Goal: Transaction & Acquisition: Purchase product/service

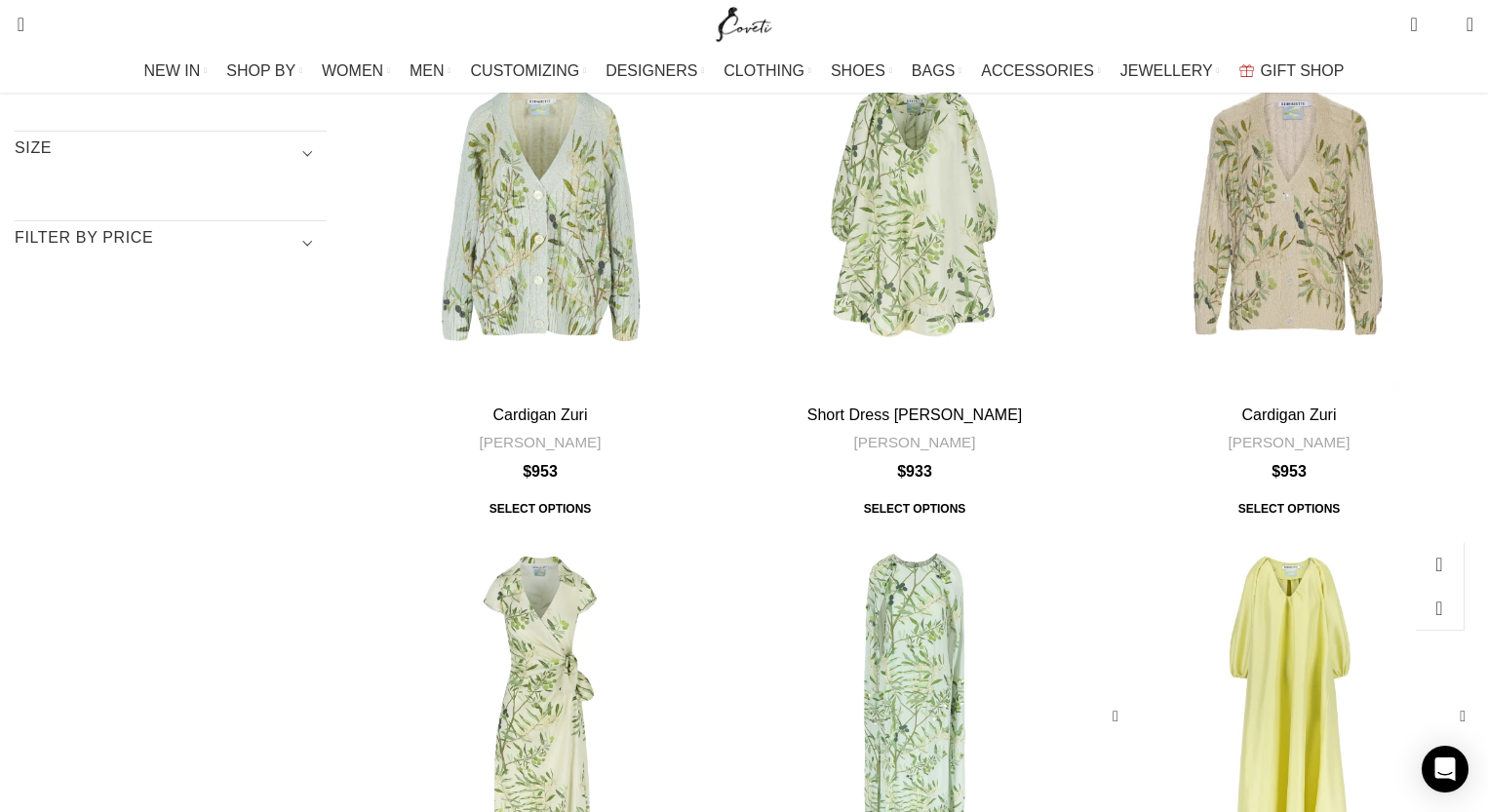
scroll to position [309, 0]
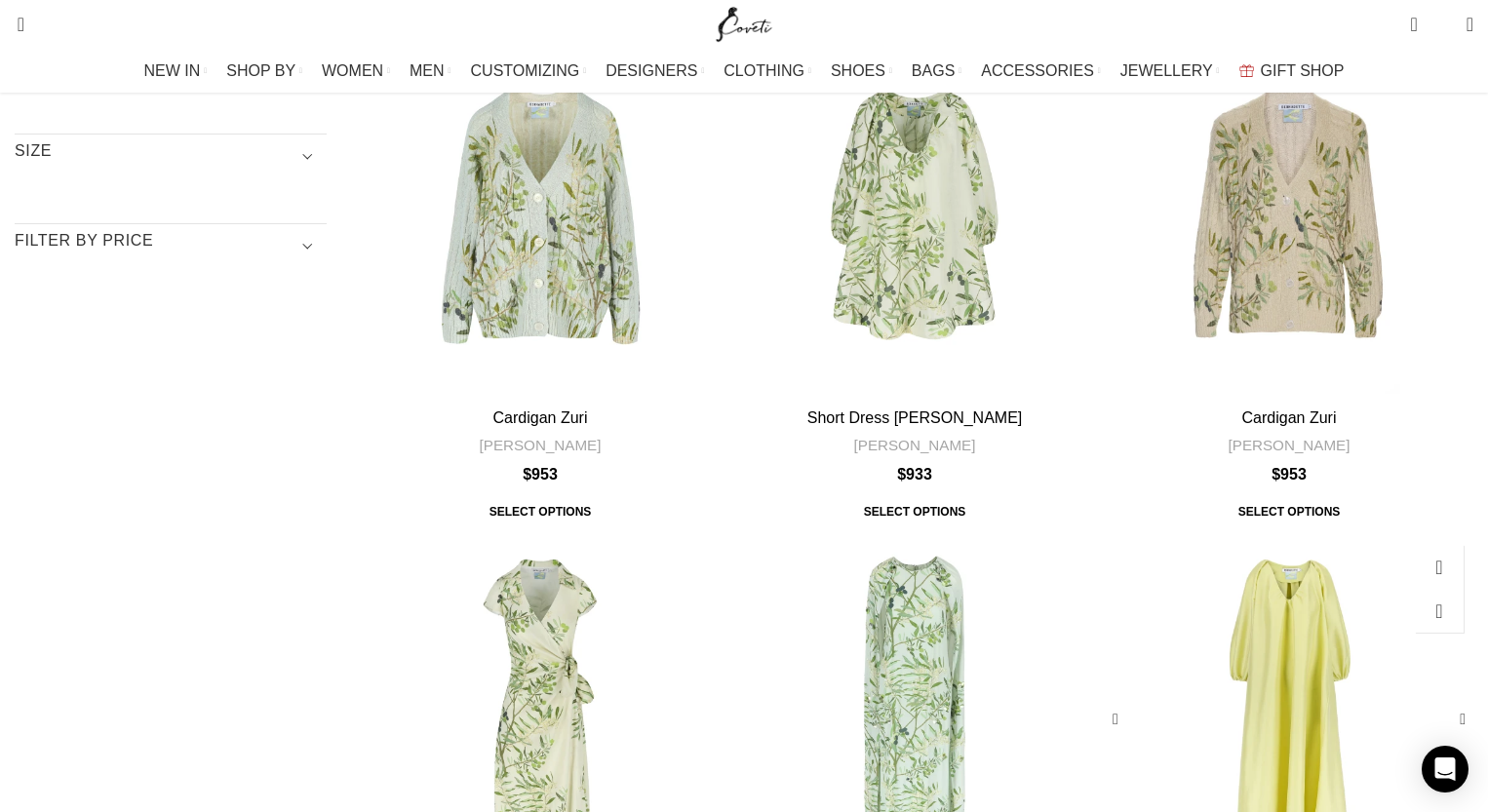
click at [1228, 536] on div "Dress George" at bounding box center [1289, 720] width 123 height 369
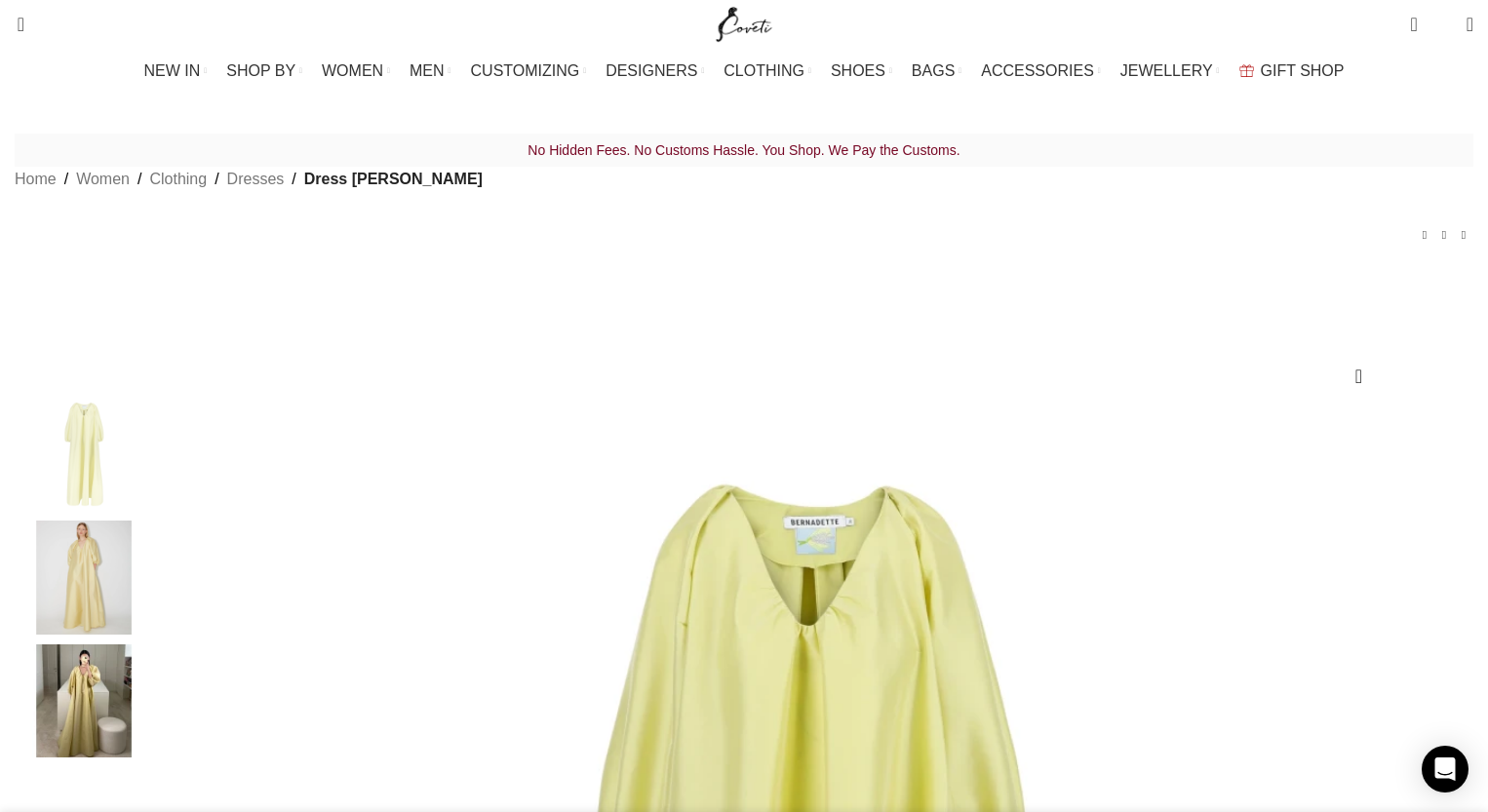
click at [143, 622] on img "2 / 3" at bounding box center [84, 577] width 119 height 114
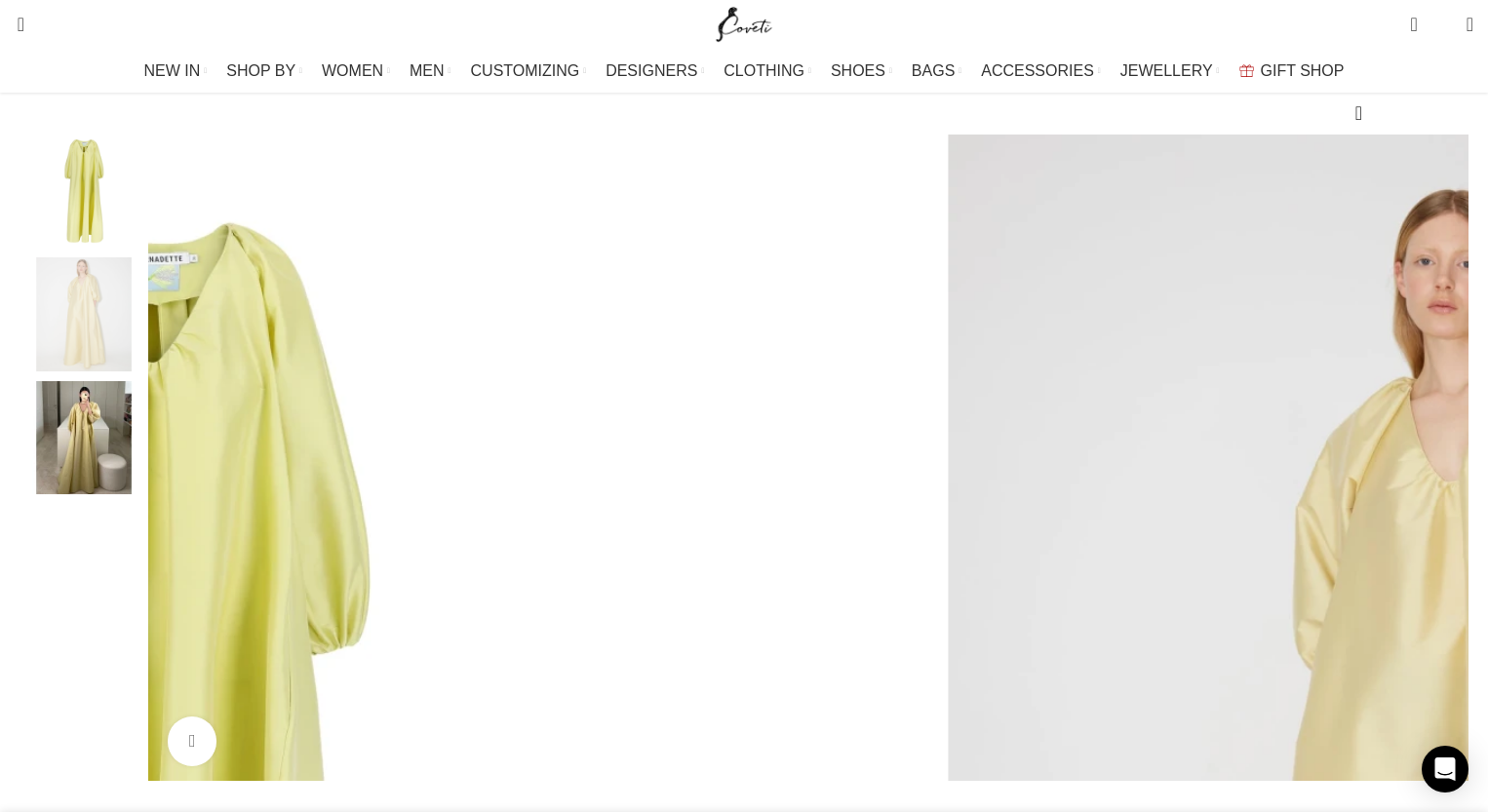
scroll to position [276, 0]
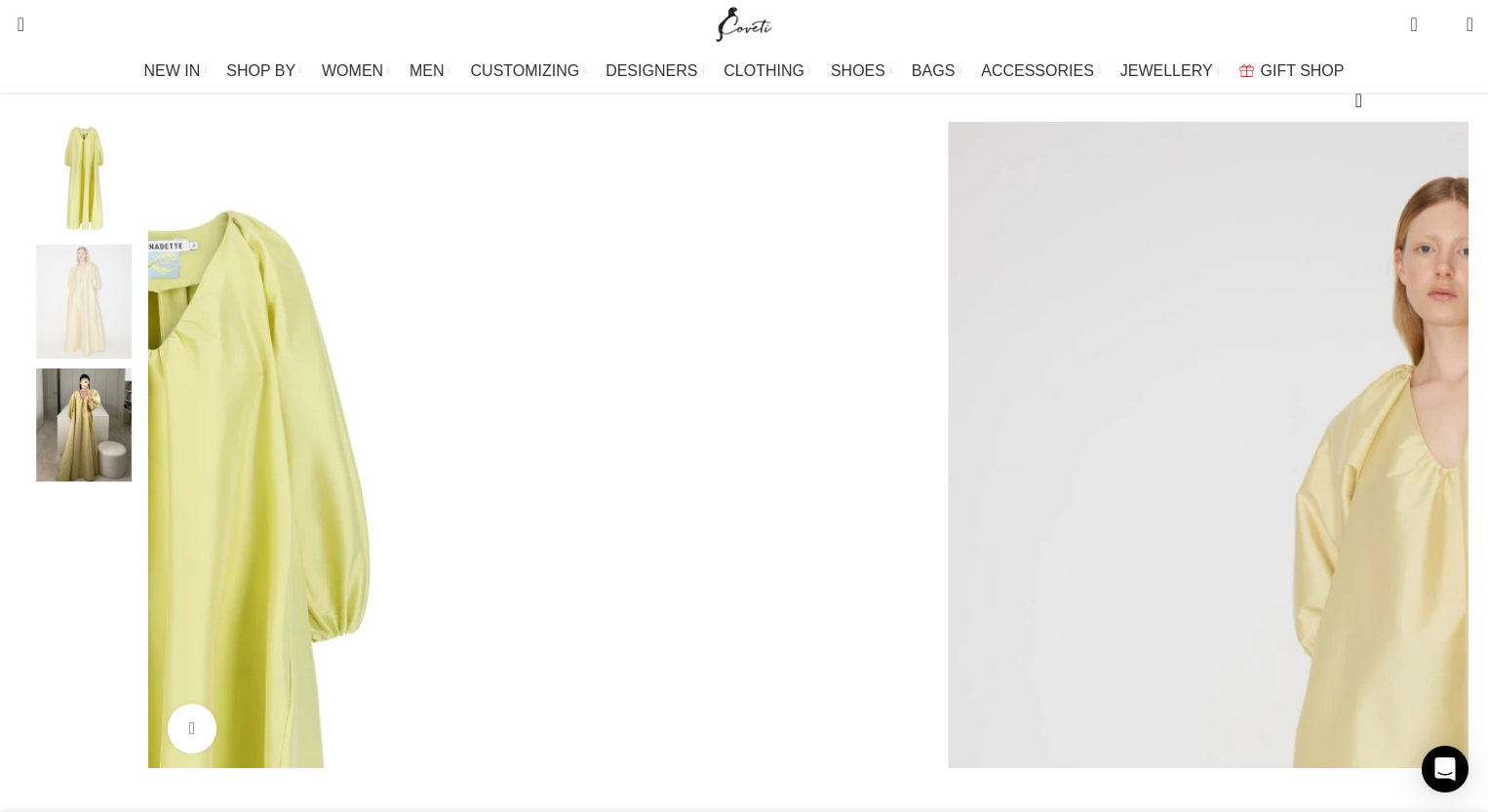
click at [143, 470] on img "3 / 3" at bounding box center [84, 425] width 119 height 114
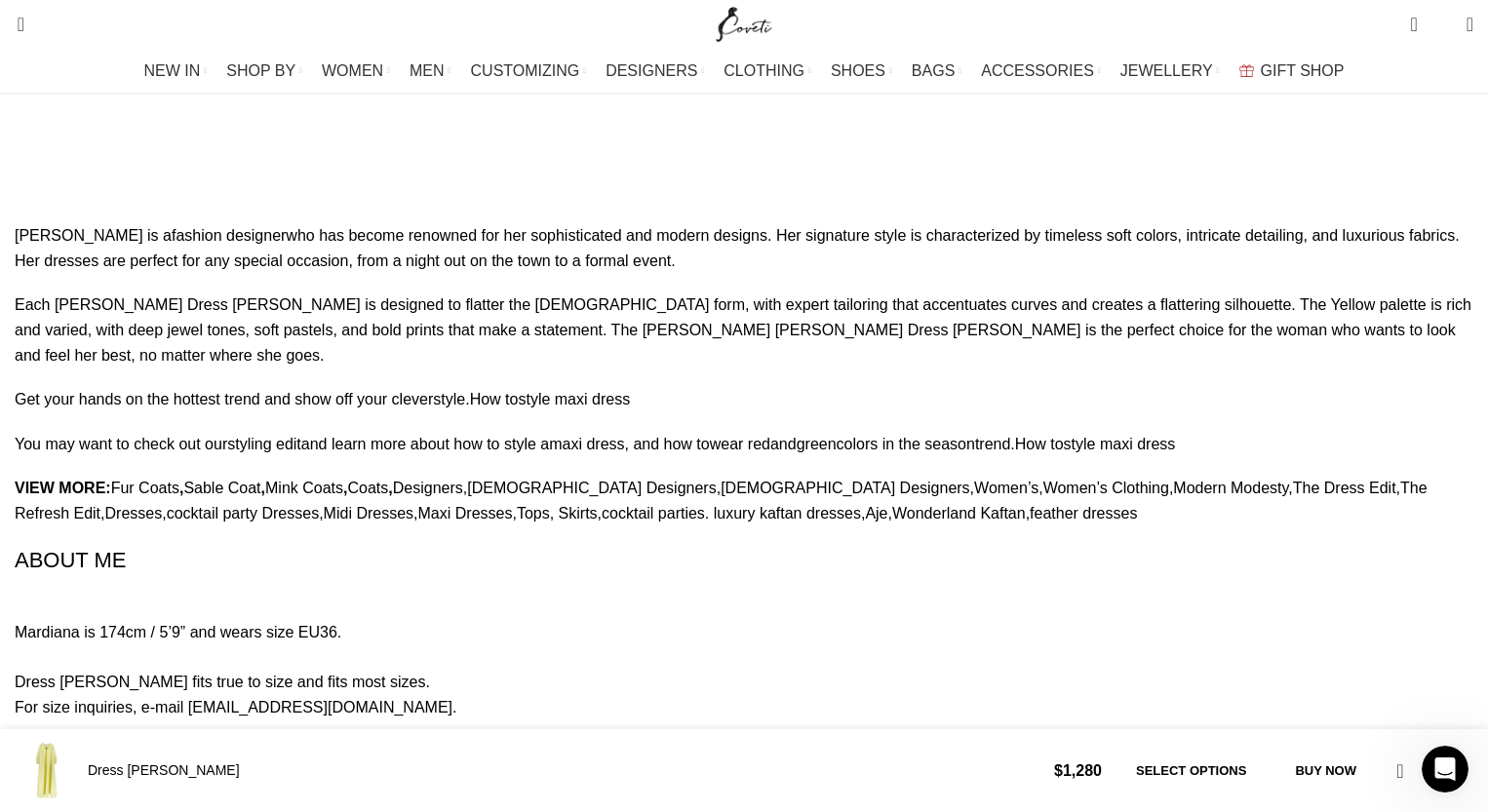
scroll to position [0, 615]
